Goal: Transaction & Acquisition: Purchase product/service

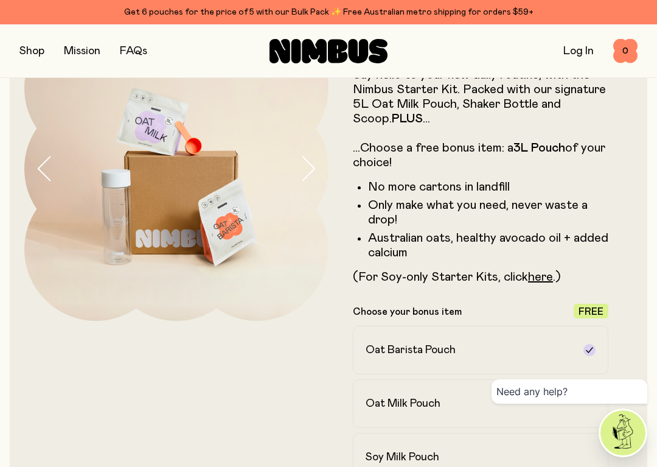
scroll to position [89, 0]
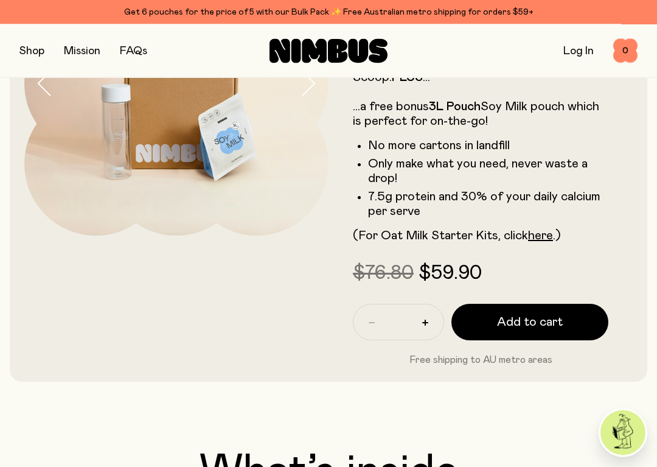
scroll to position [171, 0]
click at [517, 322] on span "Add to cart" at bounding box center [530, 321] width 66 height 17
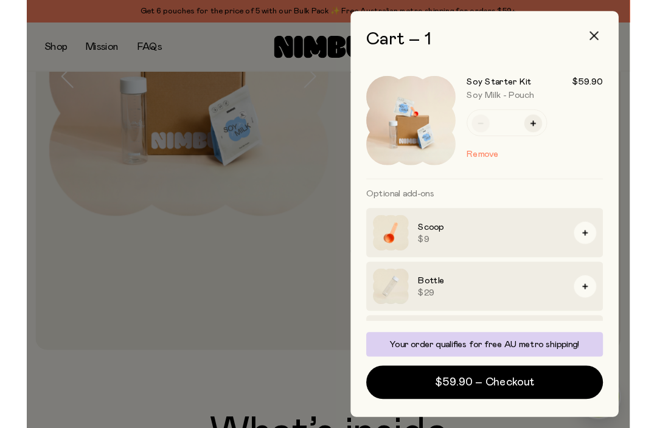
scroll to position [0, 0]
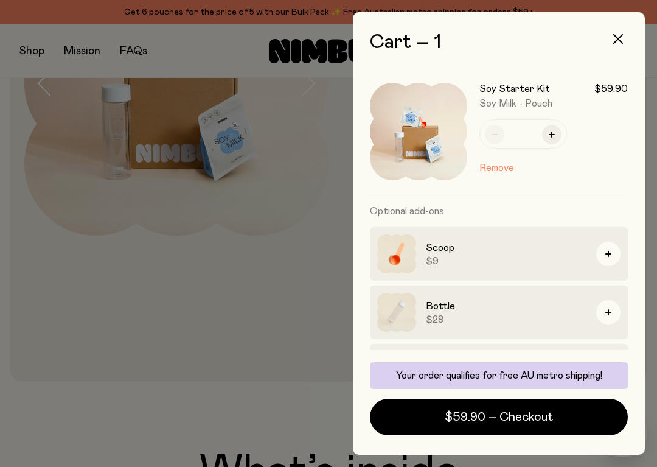
click at [446, 417] on button "$59.90 – Checkout" at bounding box center [499, 417] width 258 height 37
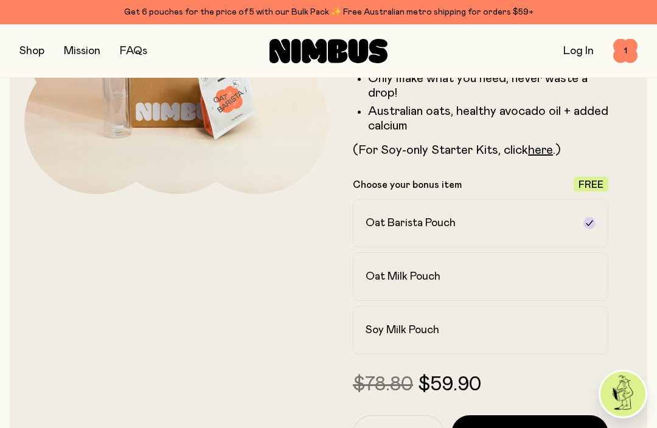
scroll to position [44, 0]
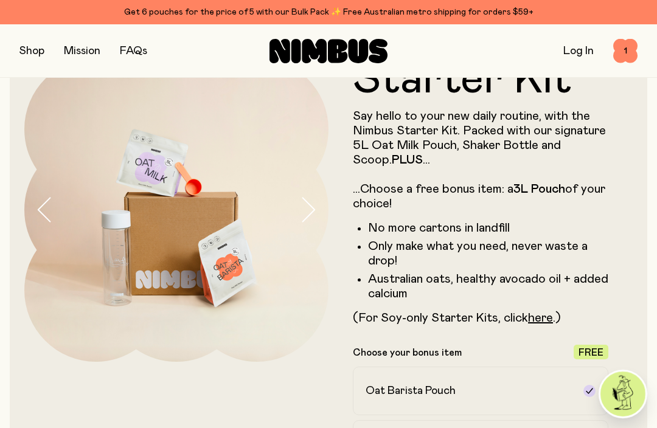
click at [545, 319] on link "here" at bounding box center [540, 318] width 25 height 12
